Goal: Register for event/course

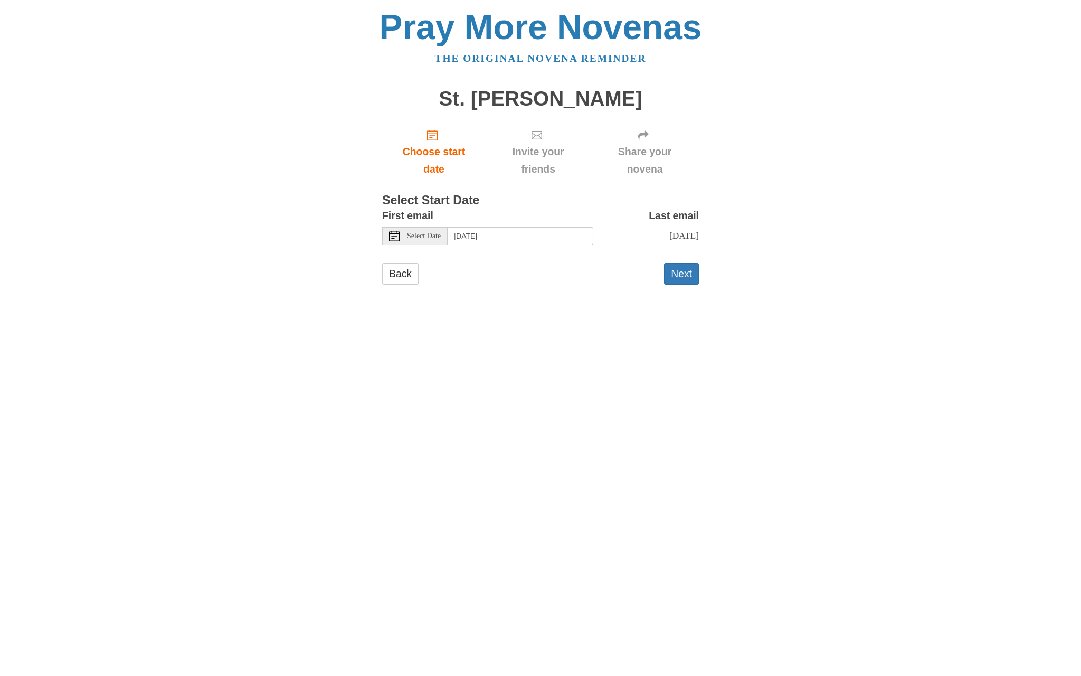
drag, startPoint x: 668, startPoint y: 273, endPoint x: 350, endPoint y: 424, distance: 351.3
click at [350, 315] on html "Pray More Novenas The original novena reminder St. Matthew Novena Choose start …" at bounding box center [540, 157] width 1081 height 315
click at [397, 235] on icon at bounding box center [394, 236] width 11 height 11
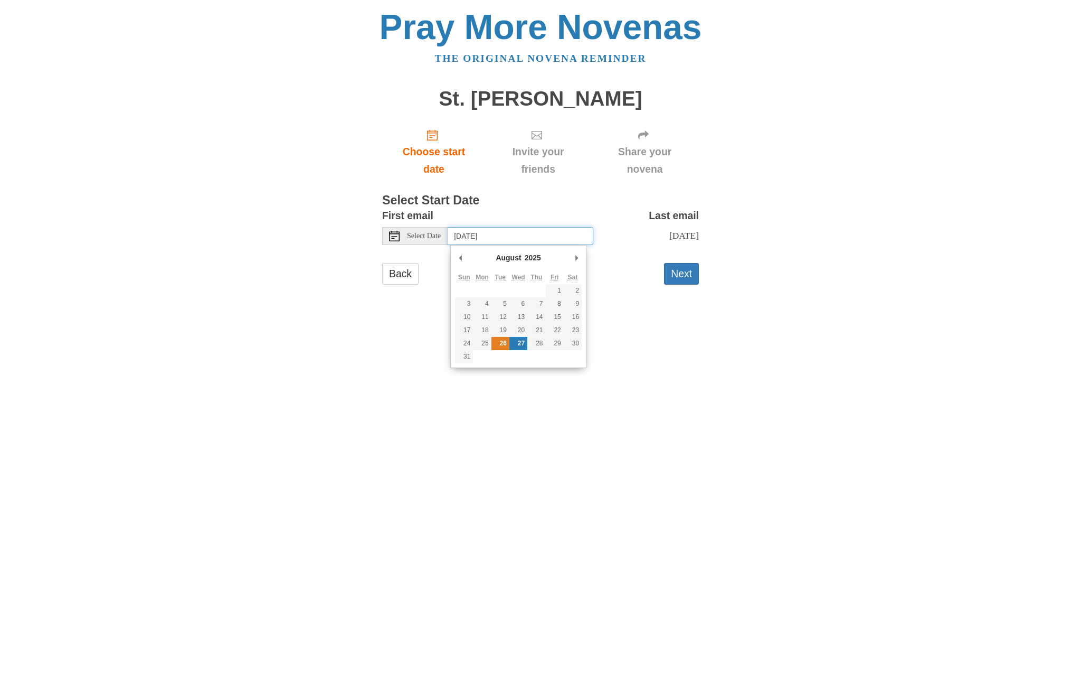
type input "Tuesday, August 26th"
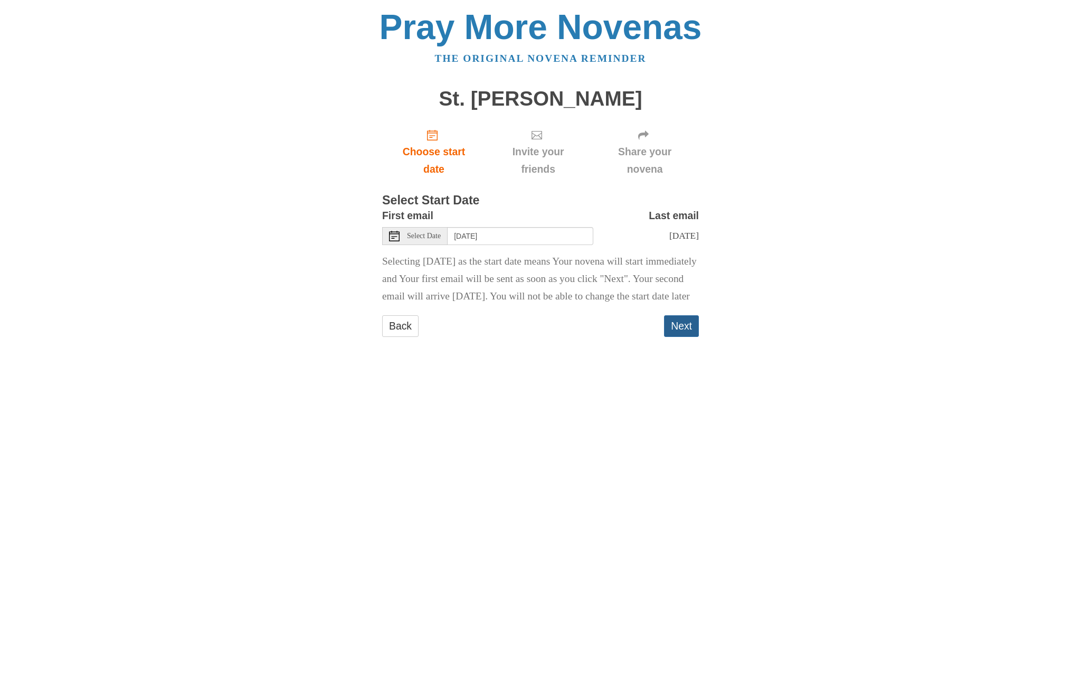
click at [681, 337] on button "Next" at bounding box center [681, 326] width 35 height 22
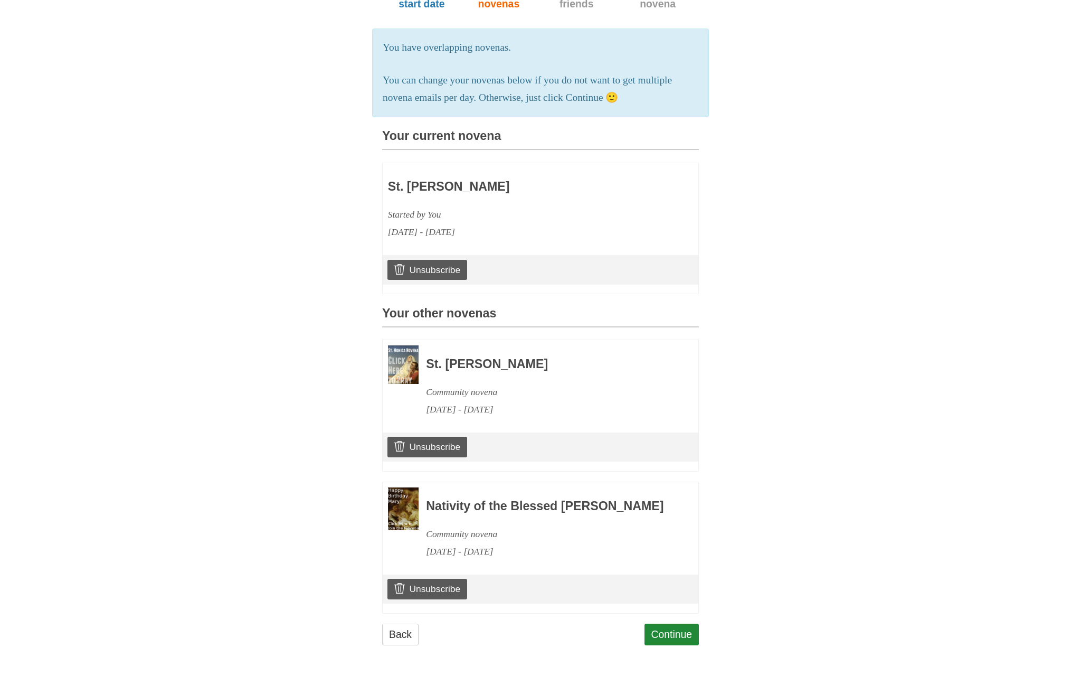
scroll to position [179, 0]
click at [659, 635] on link "Continue" at bounding box center [671, 634] width 55 height 22
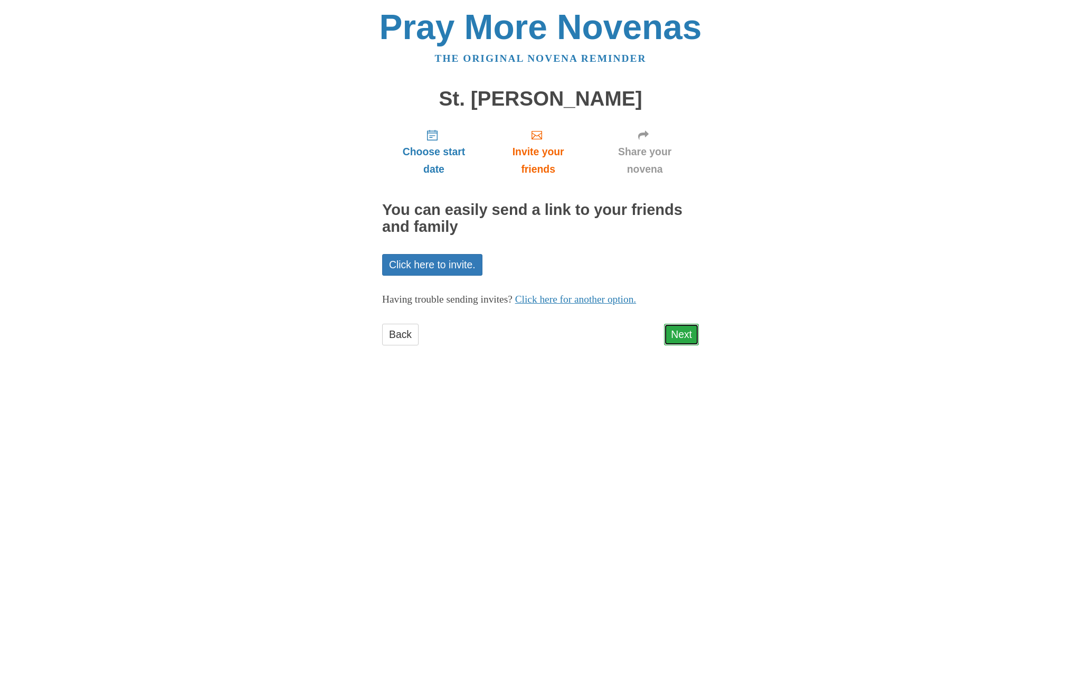
click at [678, 338] on link "Next" at bounding box center [681, 335] width 35 height 22
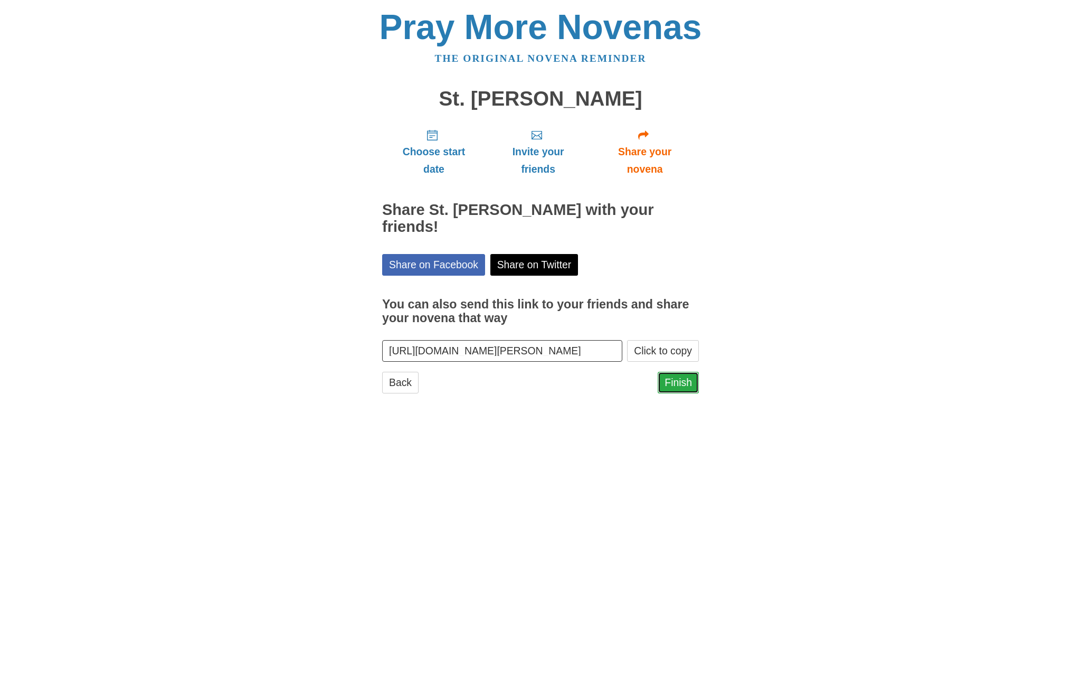
click at [679, 389] on link "Finish" at bounding box center [678, 383] width 41 height 22
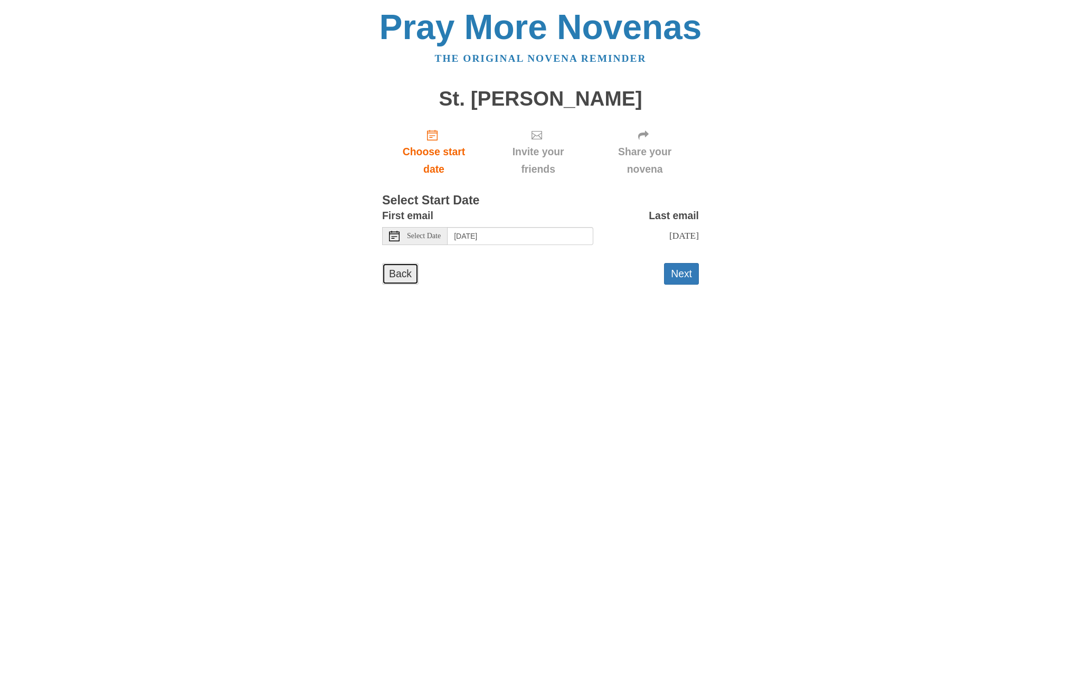
click at [400, 276] on link "Back" at bounding box center [400, 274] width 36 height 22
click at [395, 237] on icon at bounding box center [394, 236] width 11 height 11
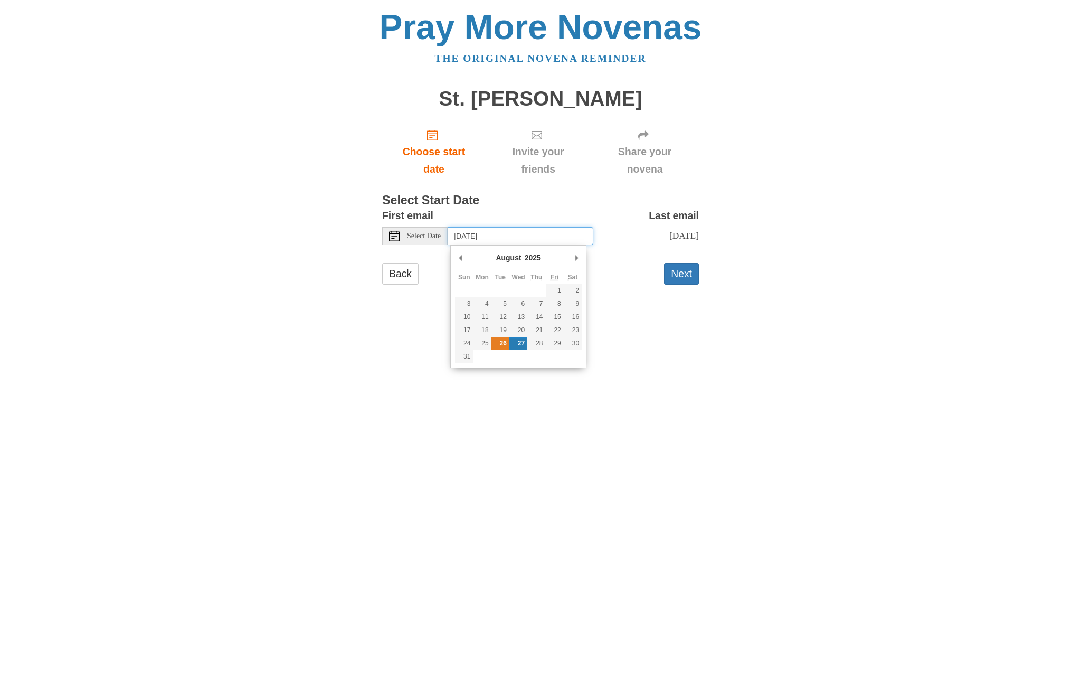
type input "[DATE]"
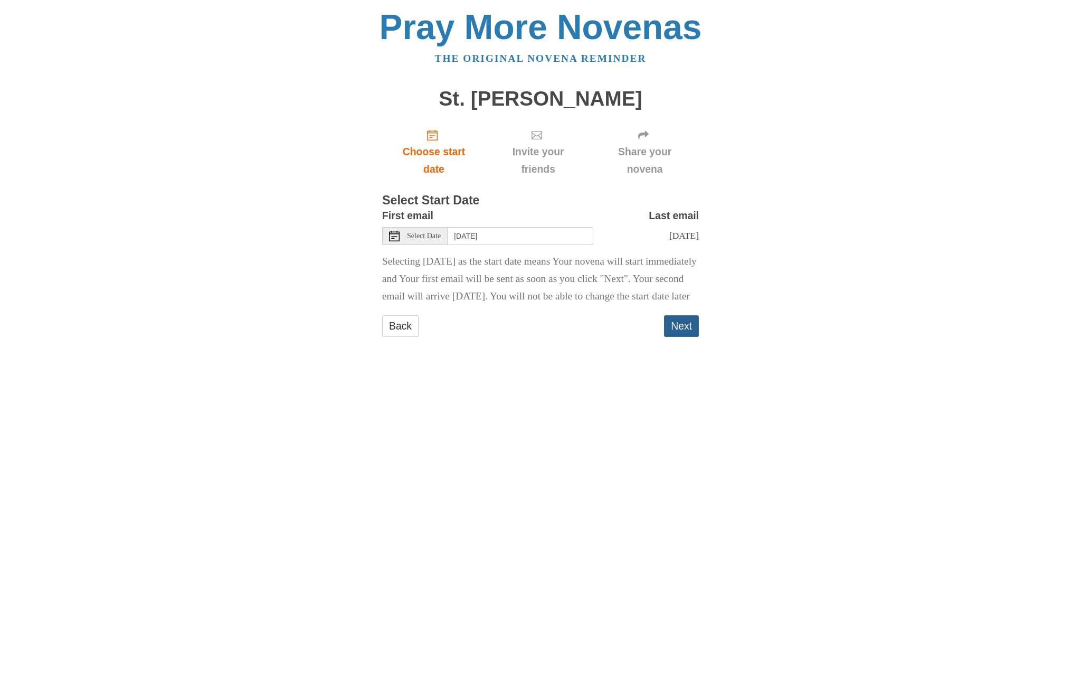
click at [688, 337] on button "Next" at bounding box center [681, 326] width 35 height 22
